Goal: Check status: Check status

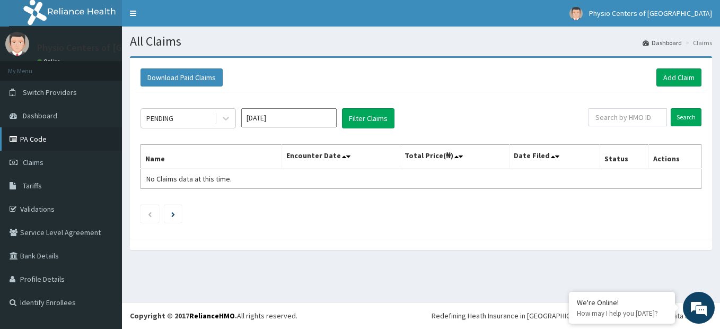
click at [41, 146] on link "PA Code" at bounding box center [61, 138] width 122 height 23
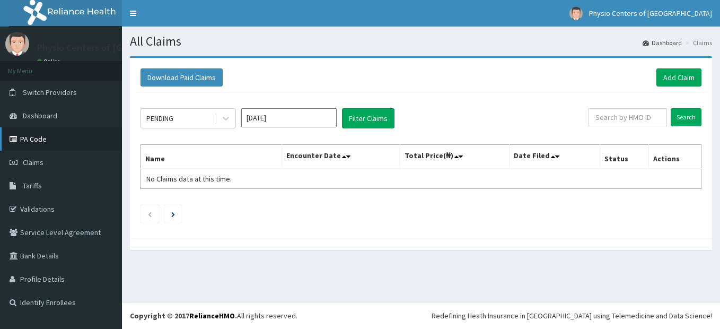
click at [73, 135] on link "PA Code" at bounding box center [61, 138] width 122 height 23
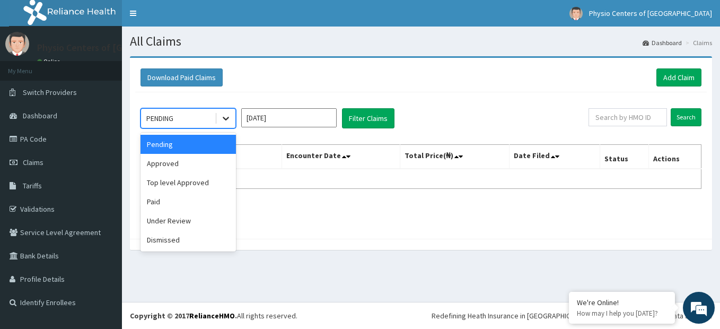
click at [229, 116] on icon at bounding box center [226, 118] width 11 height 11
click at [195, 202] on div "Paid" at bounding box center [188, 201] width 95 height 19
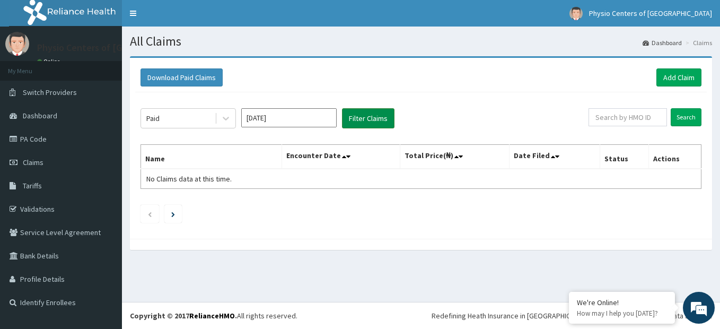
click at [357, 120] on button "Filter Claims" at bounding box center [368, 118] width 52 height 20
click at [75, 138] on link "PA Code" at bounding box center [61, 138] width 122 height 23
click at [37, 142] on link "PA Code" at bounding box center [61, 138] width 122 height 23
